Goal: Information Seeking & Learning: Learn about a topic

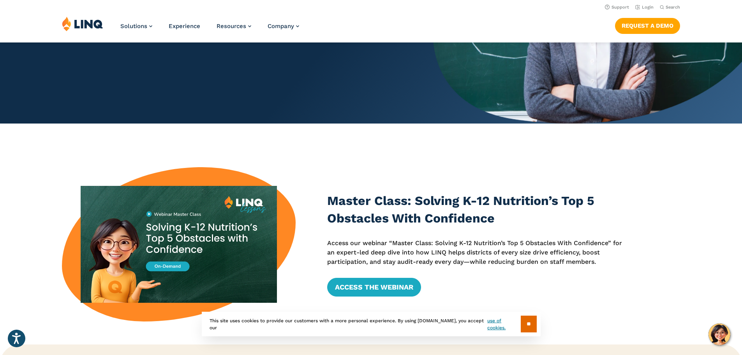
scroll to position [158, 0]
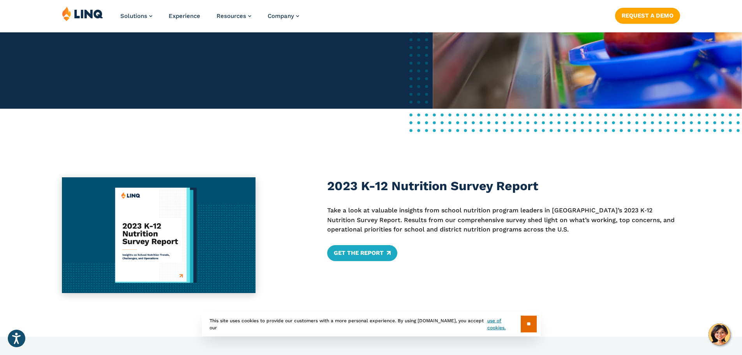
scroll to position [310, 0]
